Goal: Find specific page/section: Find specific page/section

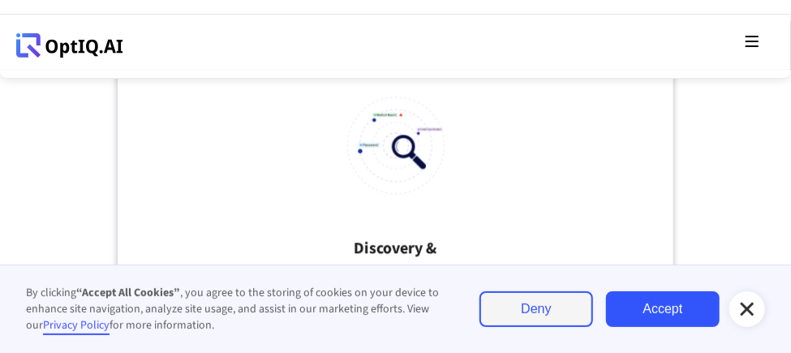
scroll to position [1279, 0]
click at [752, 311] on icon at bounding box center [747, 308] width 19 height 19
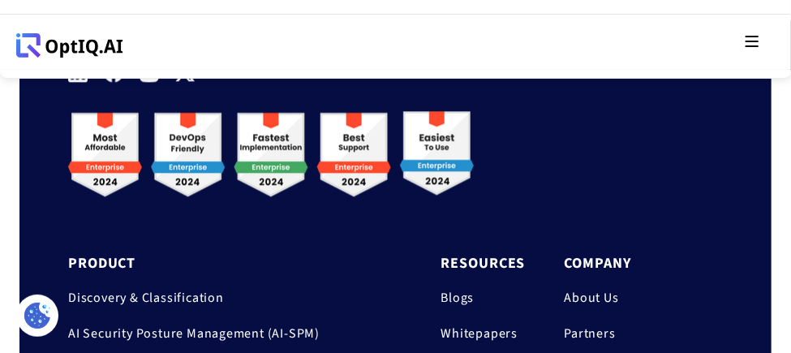
scroll to position [8036, 0]
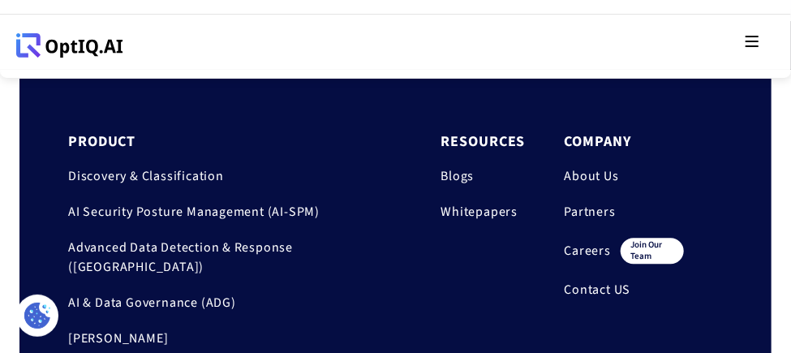
click at [565, 241] on link "Careers" at bounding box center [588, 250] width 47 height 19
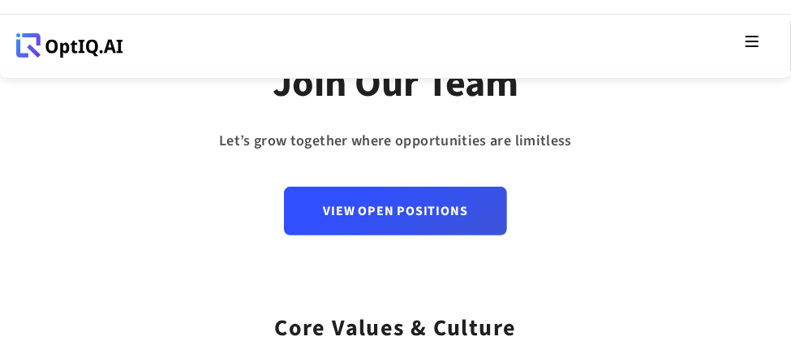
scroll to position [144, 0]
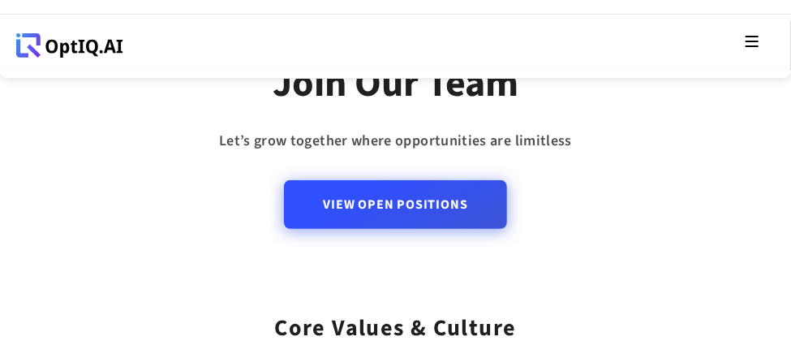
click at [329, 202] on link "View Open Positions" at bounding box center [395, 204] width 222 height 49
